Goal: Task Accomplishment & Management: Use online tool/utility

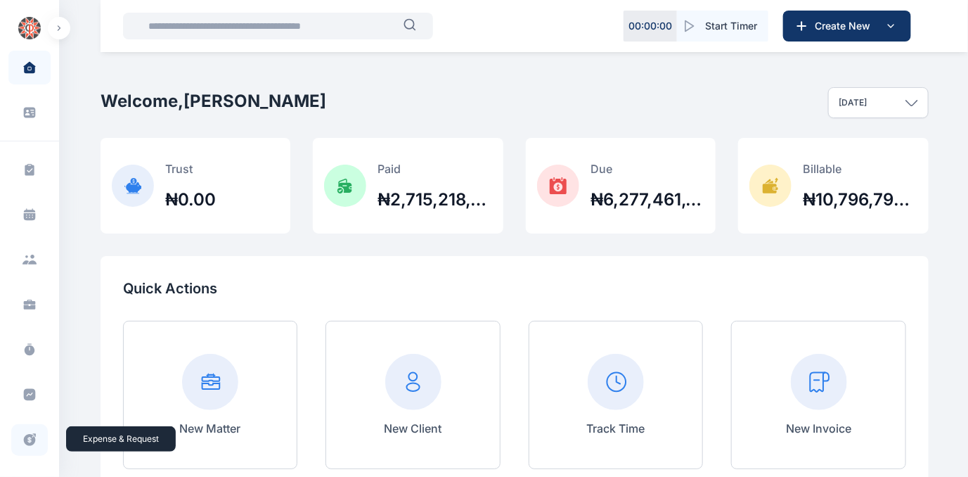
click at [24, 437] on icon at bounding box center [30, 440] width 12 height 12
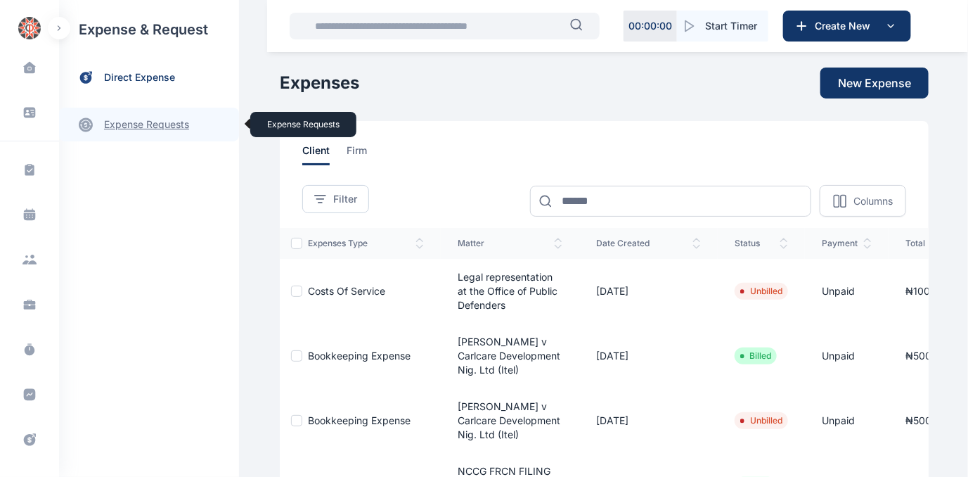
click at [136, 123] on link "expense requests expense requests" at bounding box center [149, 125] width 180 height 34
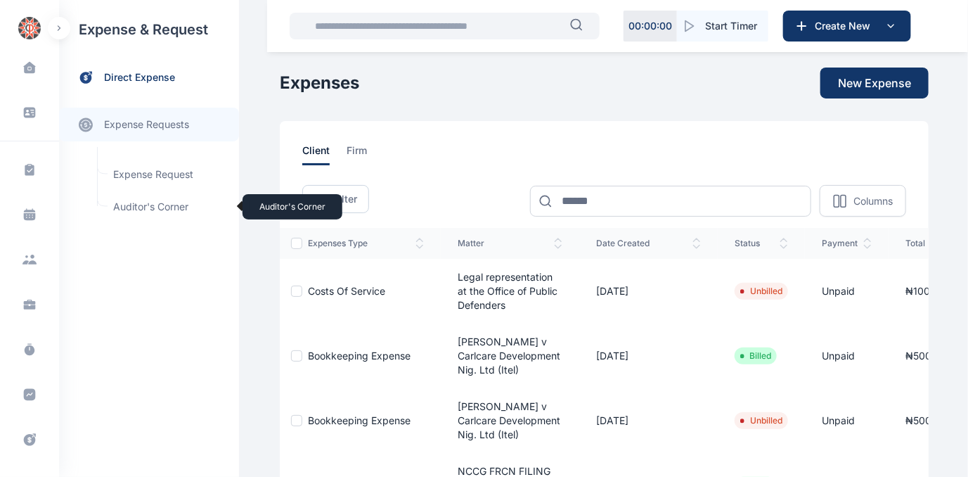
click at [118, 206] on span "Auditor's Corner Auditor's Corner" at bounding box center [168, 206] width 127 height 27
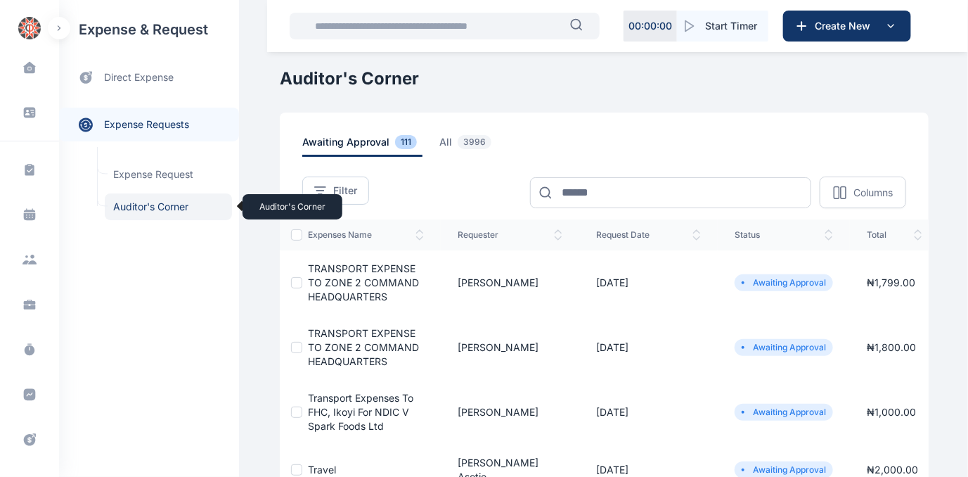
click at [137, 203] on span "Auditor's Corner Auditor's Corner" at bounding box center [168, 206] width 127 height 27
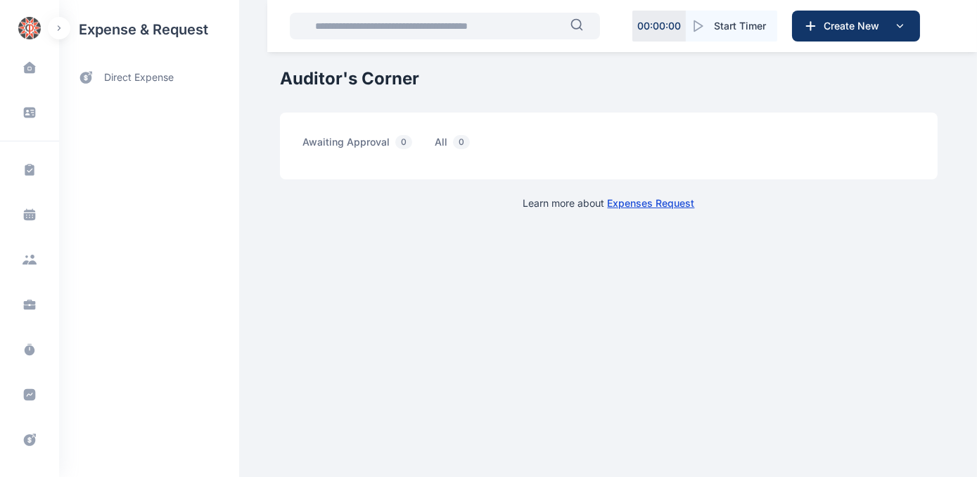
click at [132, 205] on div "expense & request direct expense" at bounding box center [149, 238] width 180 height 477
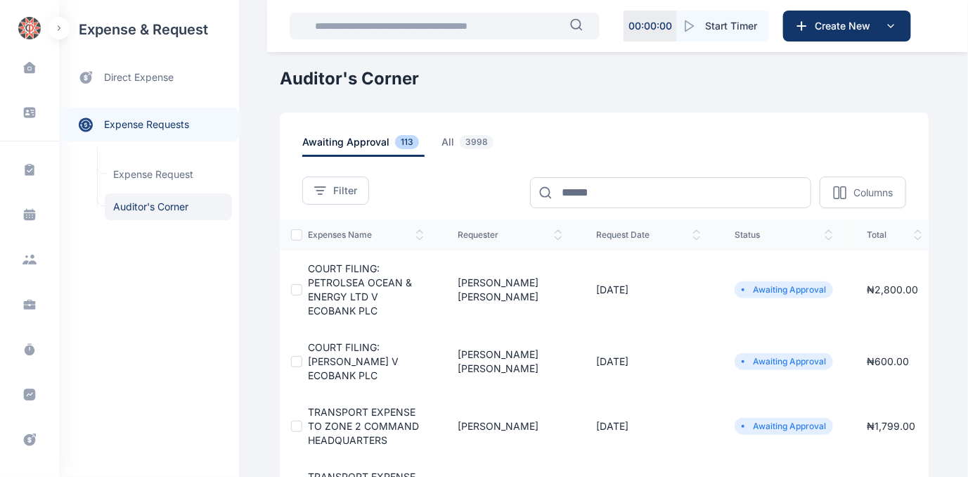
click at [348, 357] on span "COURT FILING: [PERSON_NAME] V ECOBANK PLC" at bounding box center [353, 361] width 91 height 40
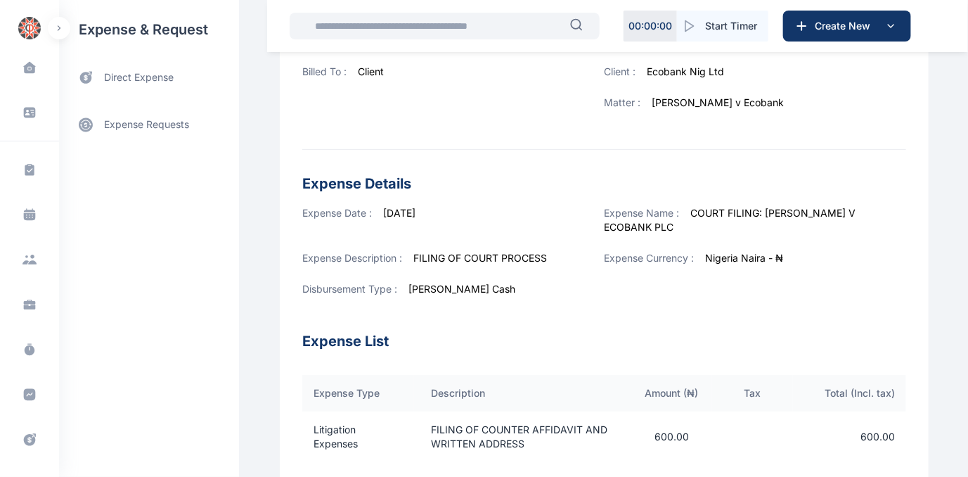
scroll to position [509, 0]
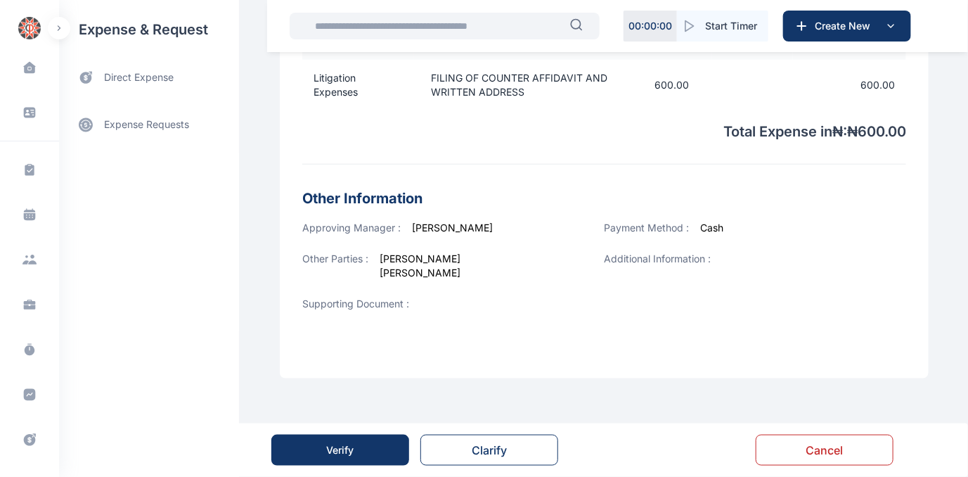
click at [354, 454] on button "Verify" at bounding box center [340, 450] width 138 height 31
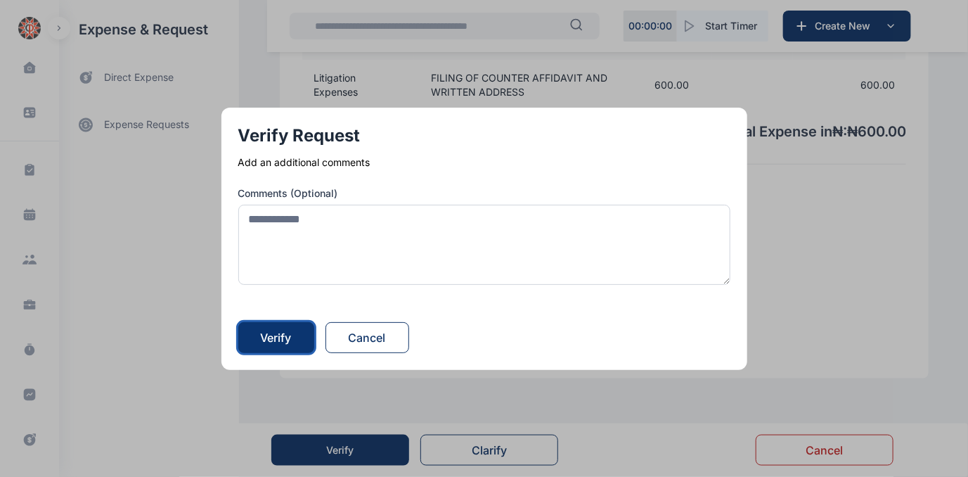
click at [276, 338] on div "Verify" at bounding box center [276, 337] width 31 height 17
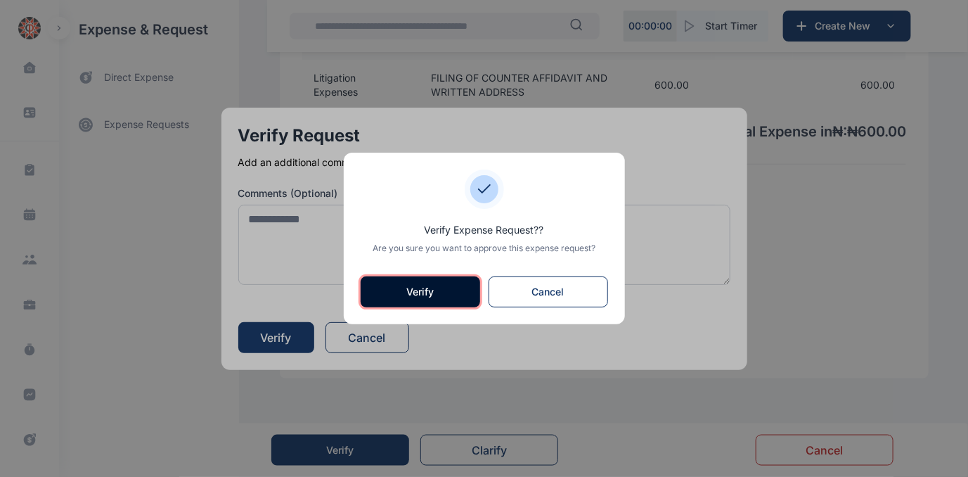
click at [424, 291] on button "Verify" at bounding box center [421, 291] width 120 height 31
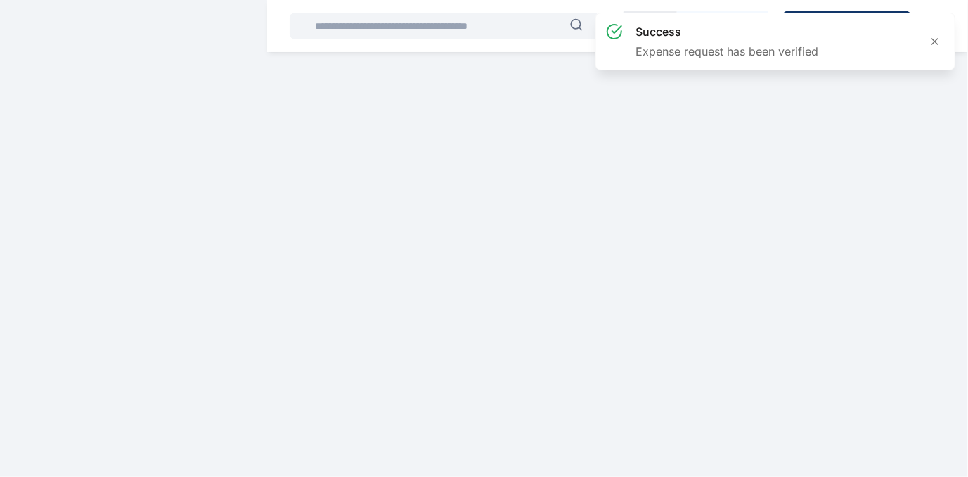
scroll to position [0, 0]
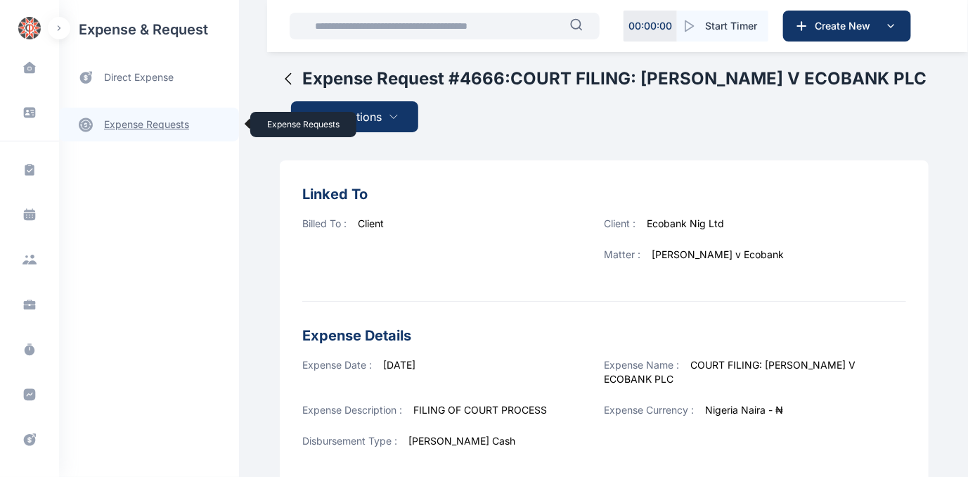
click at [127, 122] on link "expense requests expense requests" at bounding box center [149, 125] width 180 height 34
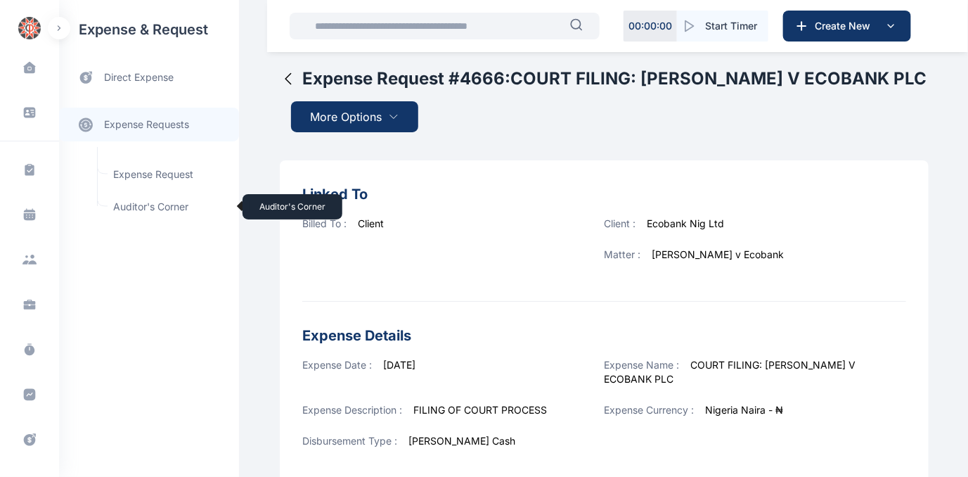
click at [136, 205] on span "Auditor's Corner Auditor's Corner" at bounding box center [168, 206] width 127 height 27
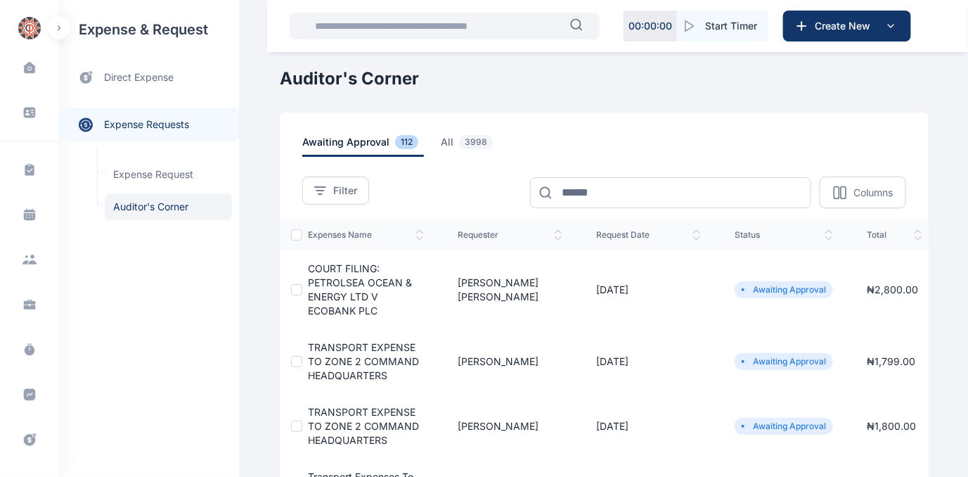
click at [323, 278] on span "COURT FILING: PETROLSEA OCEAN & ENERGY LTD V ECOBANK PLC" at bounding box center [360, 289] width 104 height 54
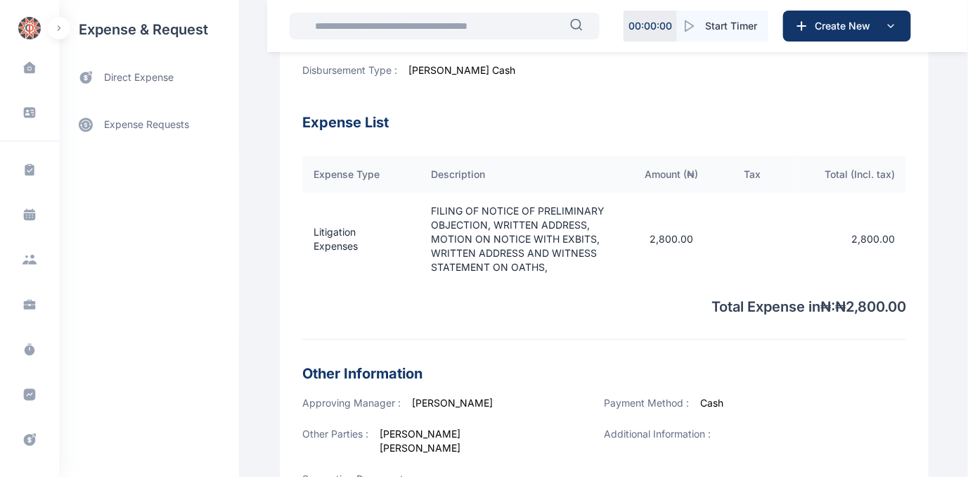
scroll to position [551, 0]
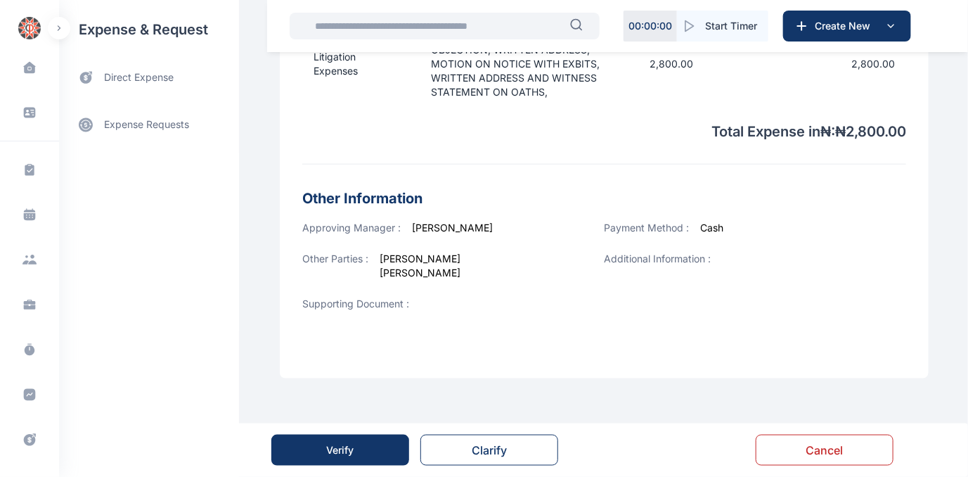
click at [321, 449] on button "Verify" at bounding box center [340, 450] width 138 height 31
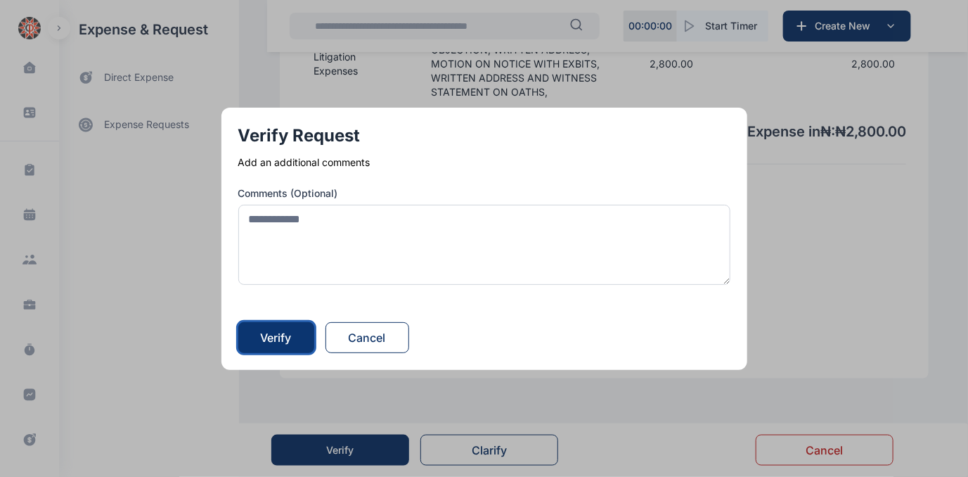
click at [280, 332] on div "Verify" at bounding box center [276, 337] width 31 height 17
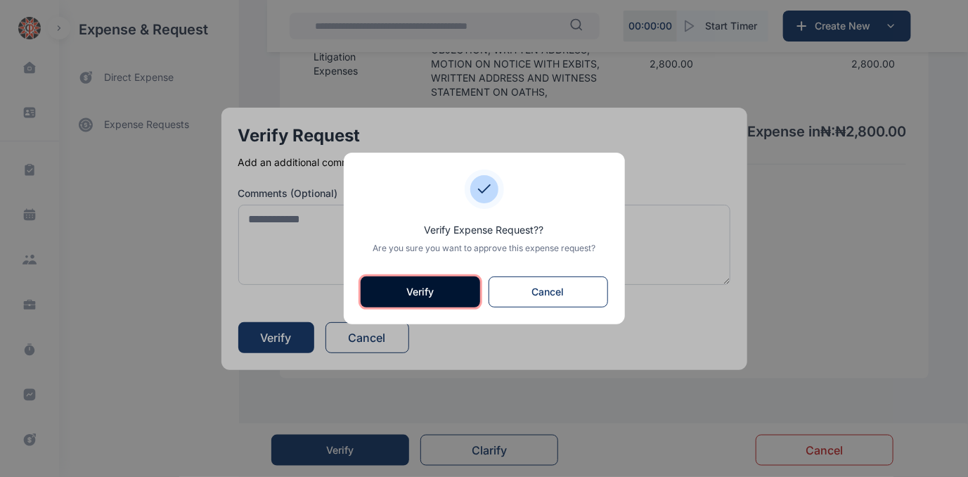
click at [402, 290] on button "Verify" at bounding box center [421, 291] width 120 height 31
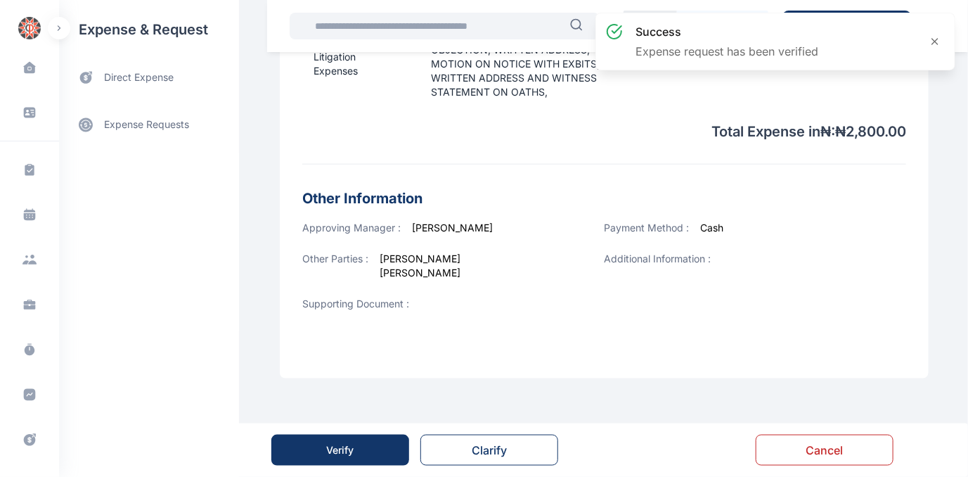
scroll to position [0, 0]
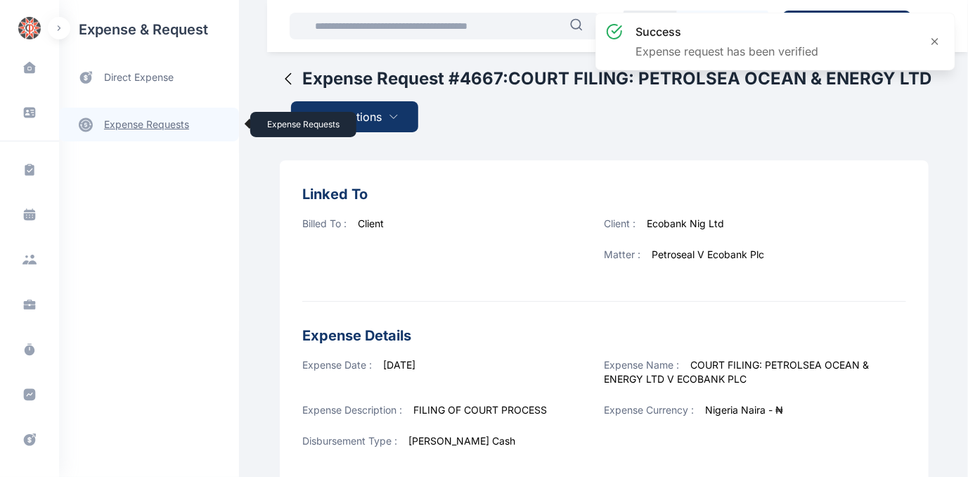
click at [139, 126] on link "expense requests expense requests" at bounding box center [149, 125] width 180 height 34
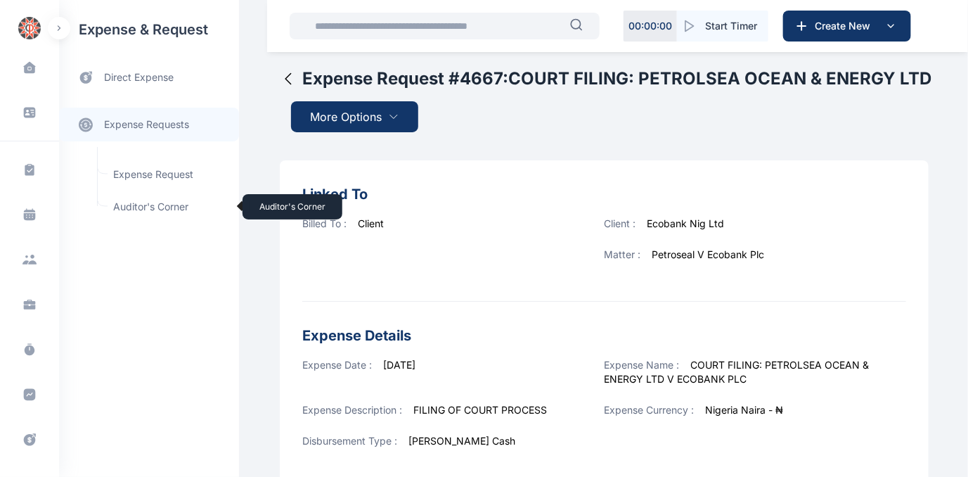
click at [153, 205] on span "Auditor's Corner Auditor's Corner" at bounding box center [168, 206] width 127 height 27
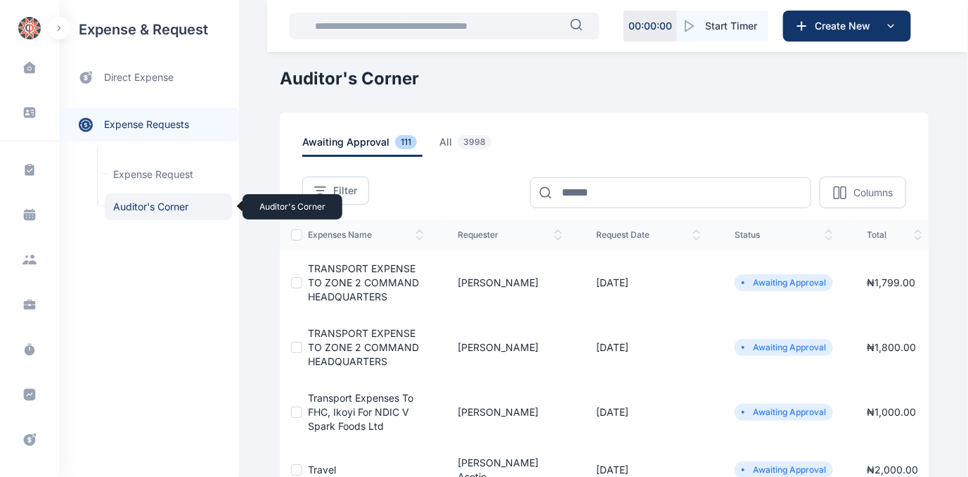
click at [158, 206] on span "Auditor's Corner Auditor's Corner" at bounding box center [168, 206] width 127 height 27
click at [135, 212] on span "Auditor's Corner Auditor's Corner" at bounding box center [168, 206] width 127 height 27
